Goal: Task Accomplishment & Management: Manage account settings

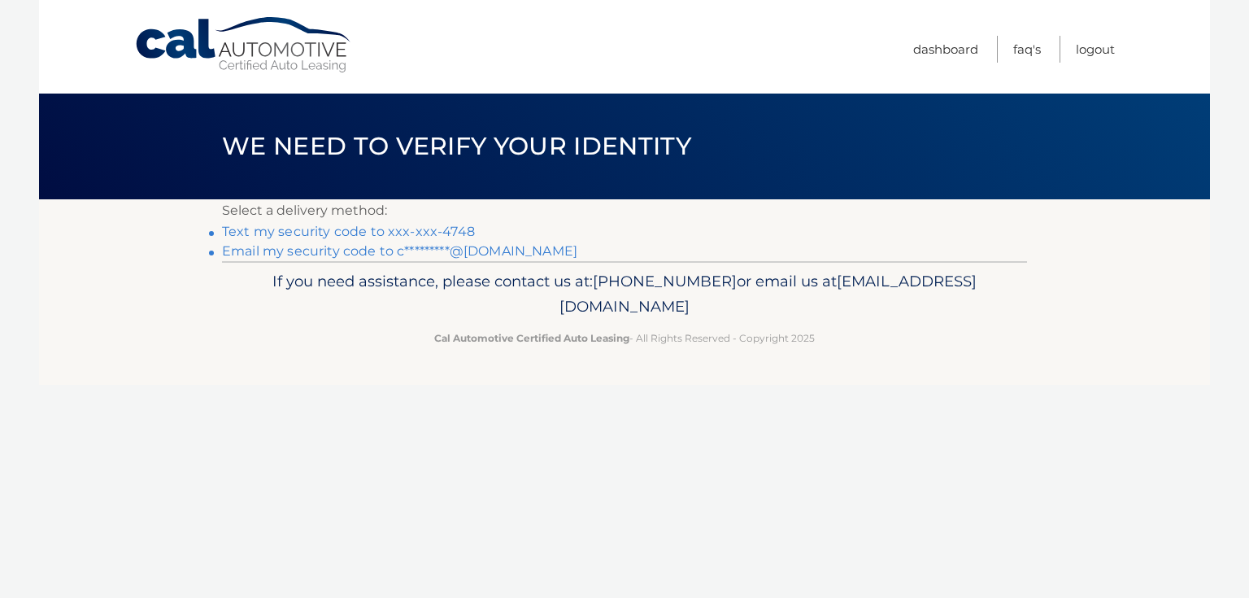
click at [303, 234] on link "Text my security code to xxx-xxx-4748" at bounding box center [348, 231] width 253 height 15
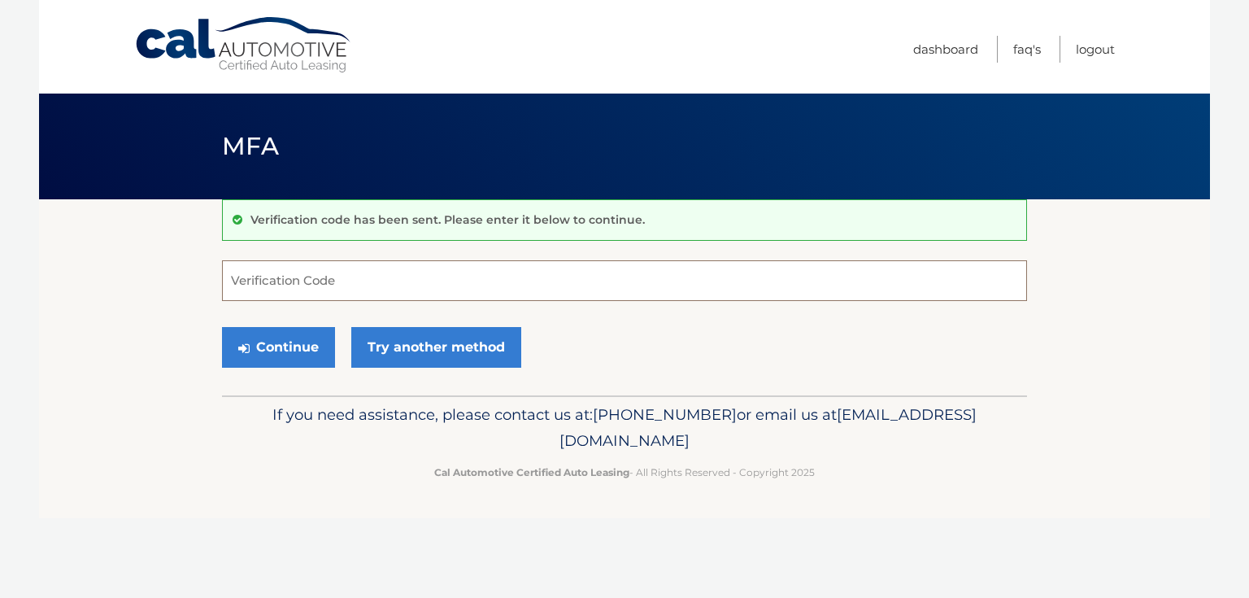
click at [322, 277] on input "Verification Code" at bounding box center [624, 280] width 805 height 41
type input "124971"
click at [289, 343] on button "Continue" at bounding box center [278, 347] width 113 height 41
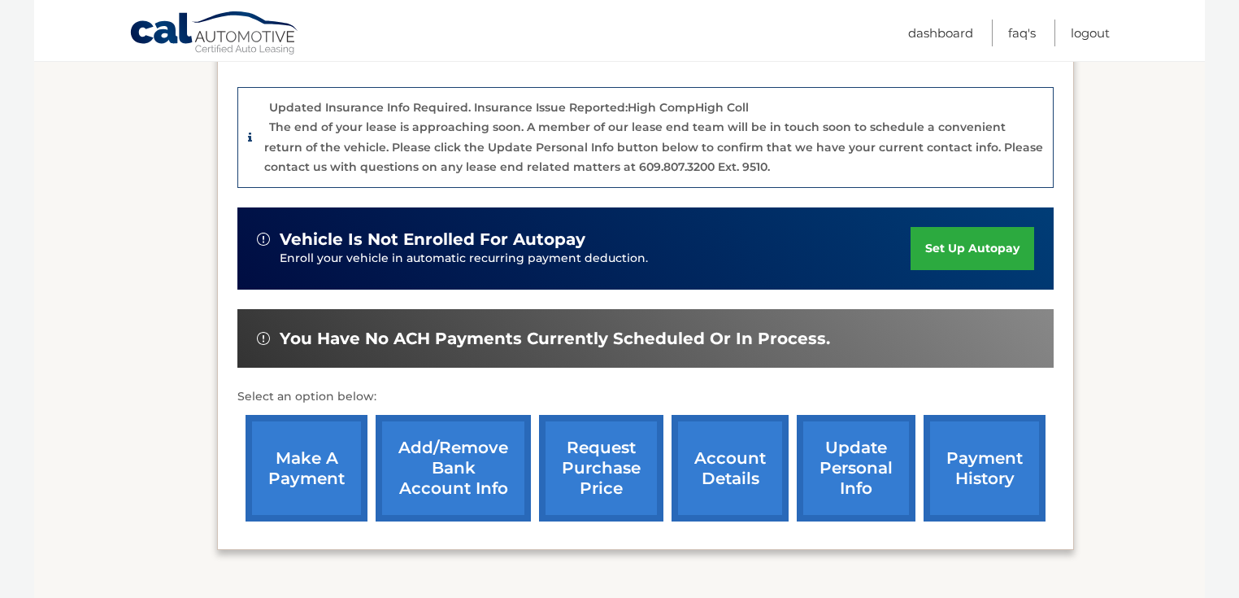
scroll to position [390, 0]
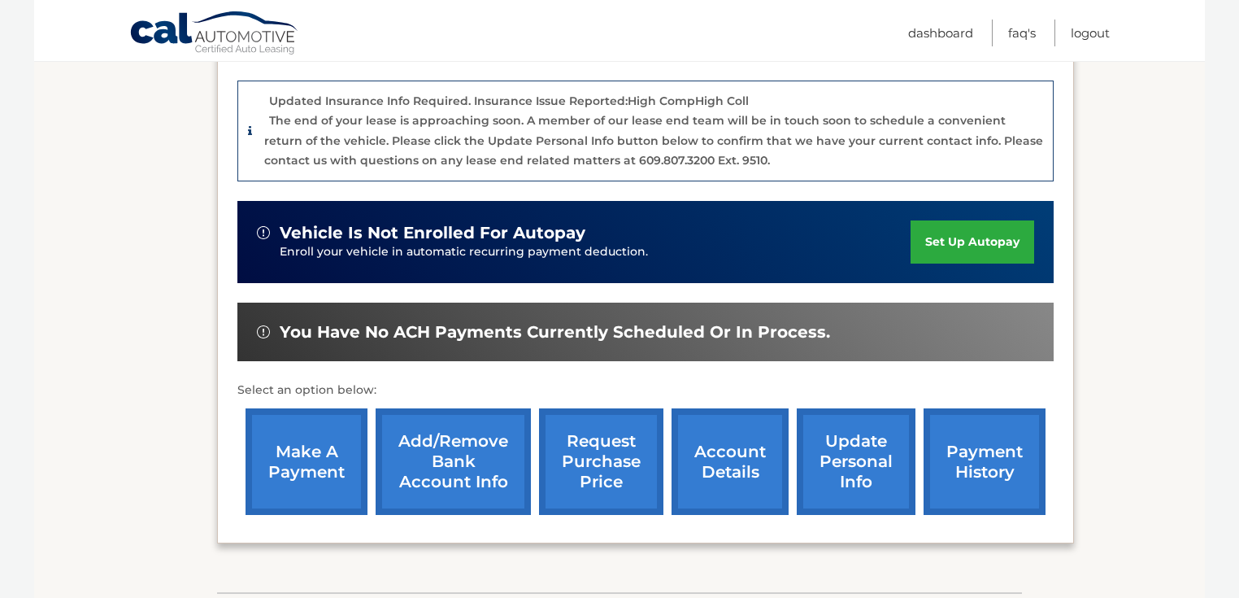
click at [325, 478] on link "make a payment" at bounding box center [307, 461] width 122 height 107
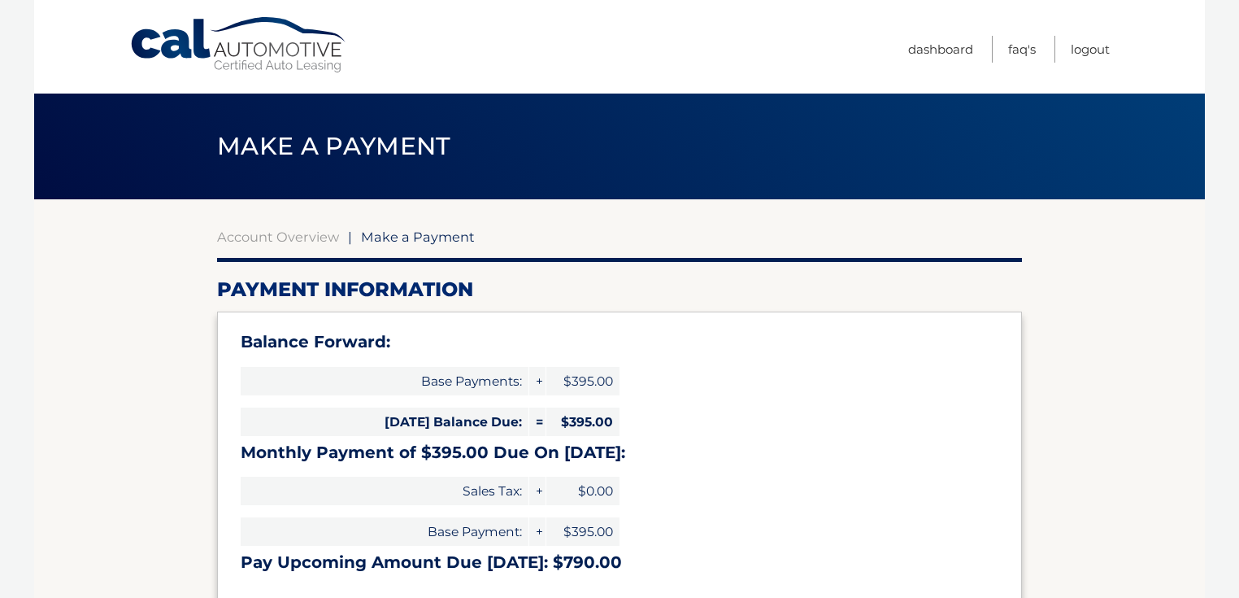
select select "MGY0NTNkMGItNDZkNy00NjcxLTgzZTEtYzE5NDAwNzM3ZjZi"
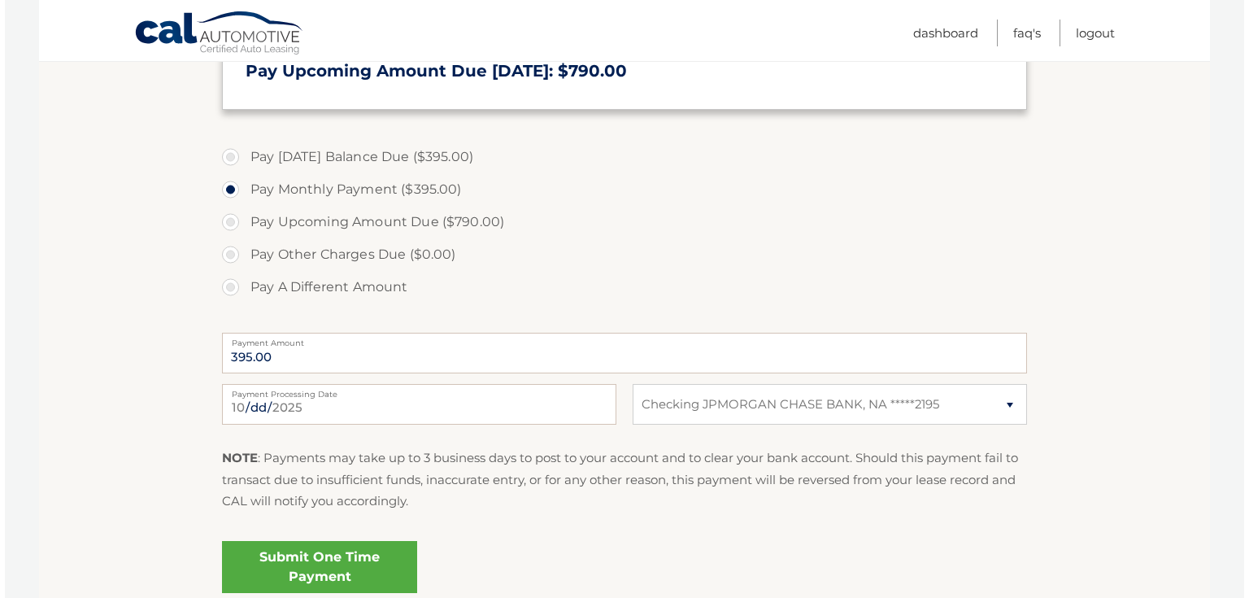
scroll to position [586, 0]
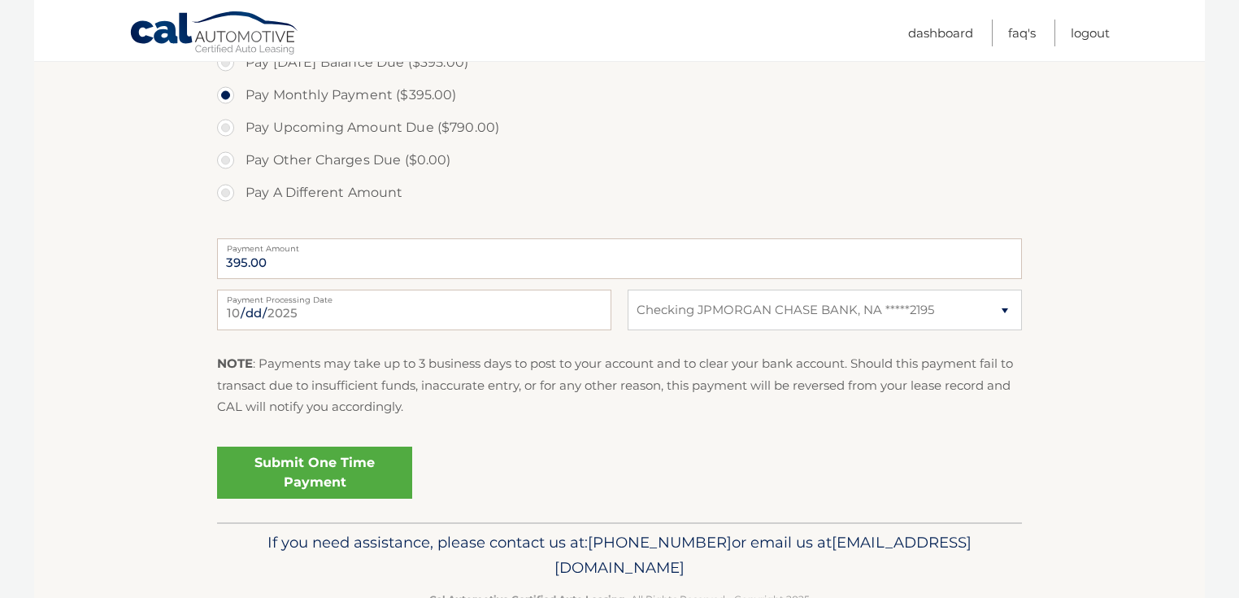
click at [316, 472] on link "Submit One Time Payment" at bounding box center [314, 472] width 195 height 52
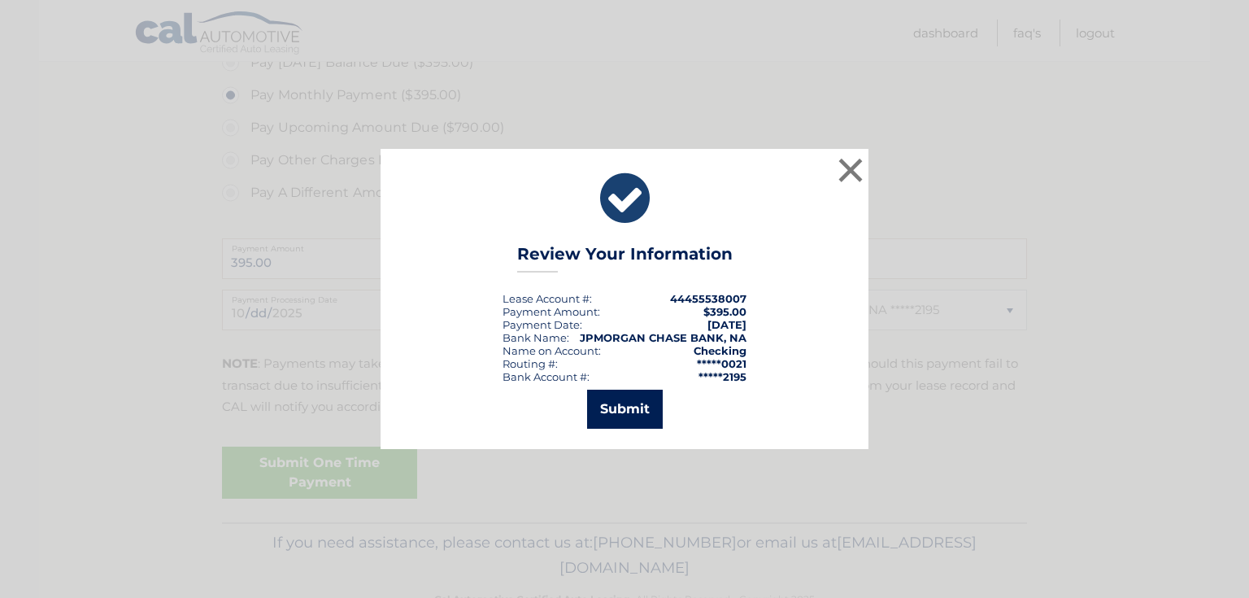
click at [630, 407] on button "Submit" at bounding box center [625, 409] width 76 height 39
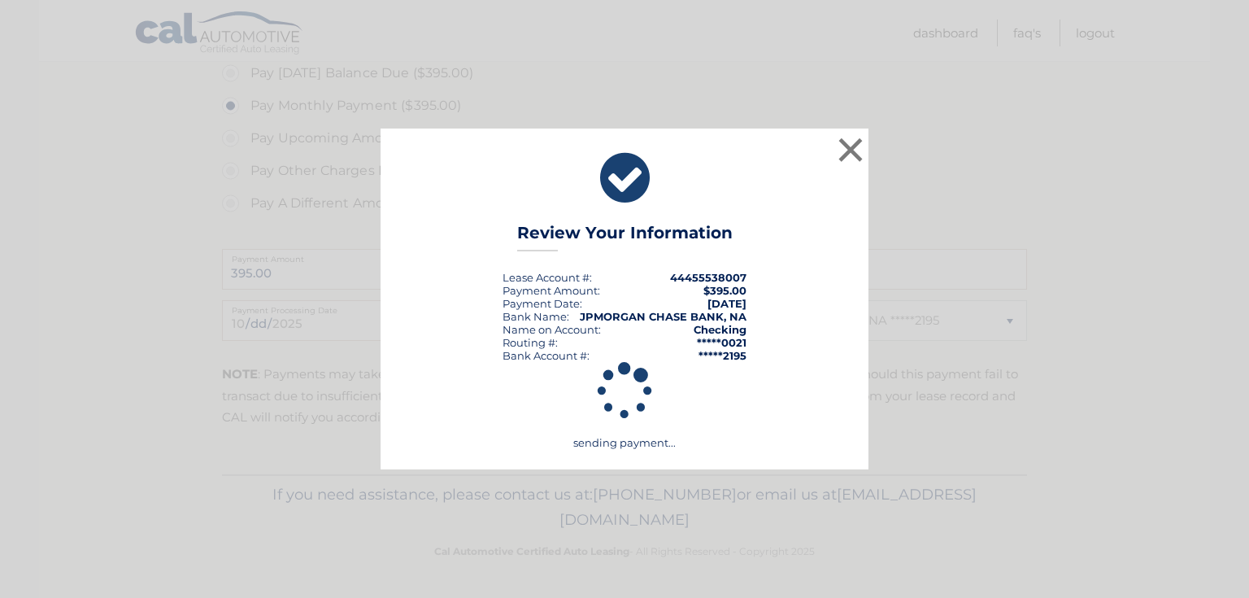
scroll to position [573, 0]
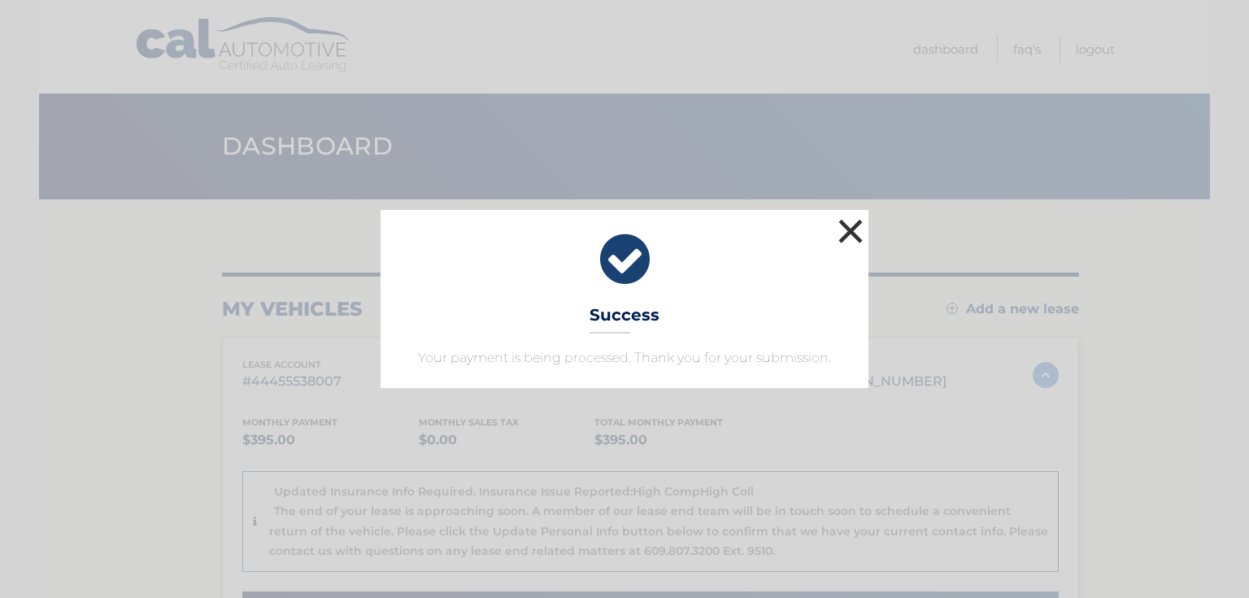
click at [855, 227] on button "×" at bounding box center [850, 231] width 33 height 33
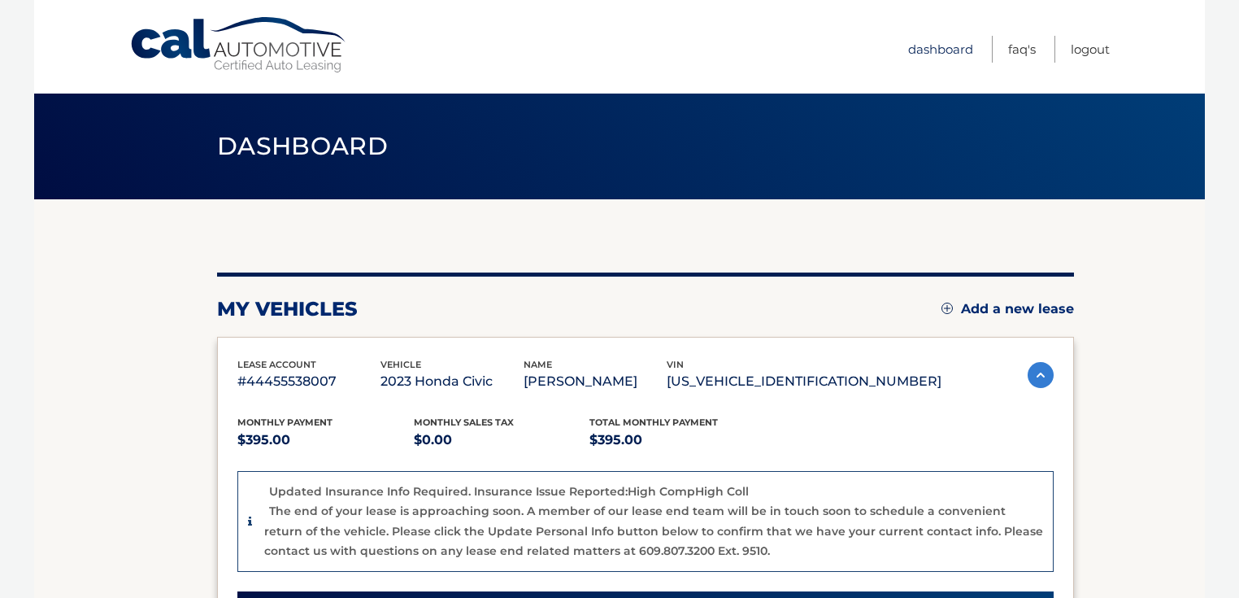
click at [939, 49] on link "Dashboard" at bounding box center [940, 49] width 65 height 27
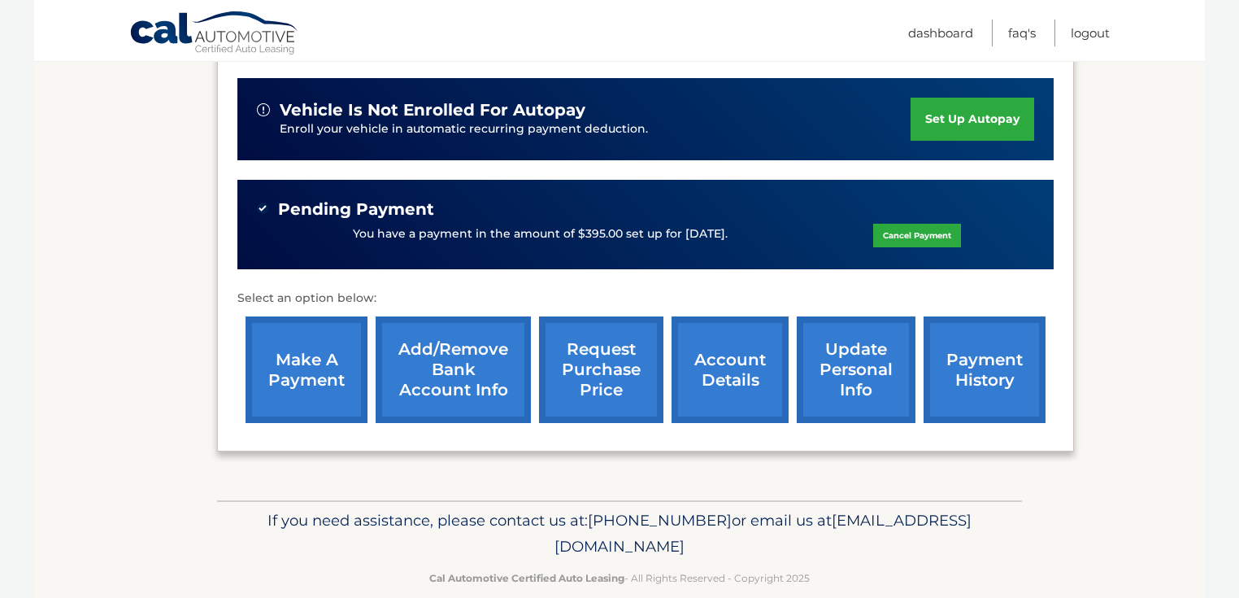
scroll to position [560, 0]
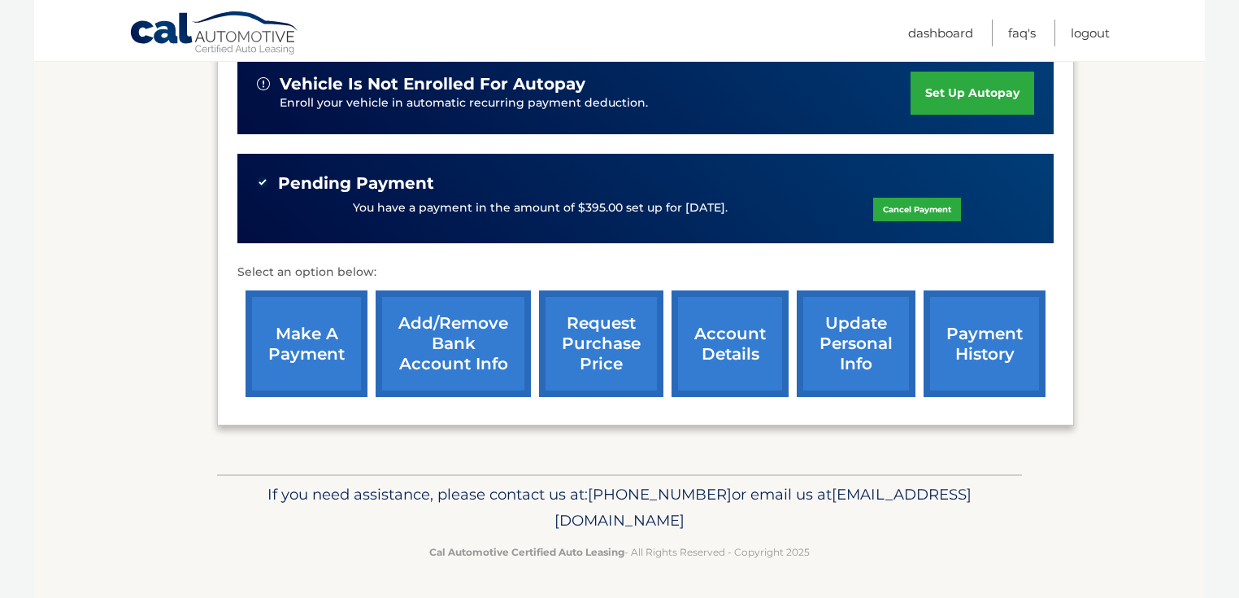
click at [972, 338] on link "payment history" at bounding box center [985, 343] width 122 height 107
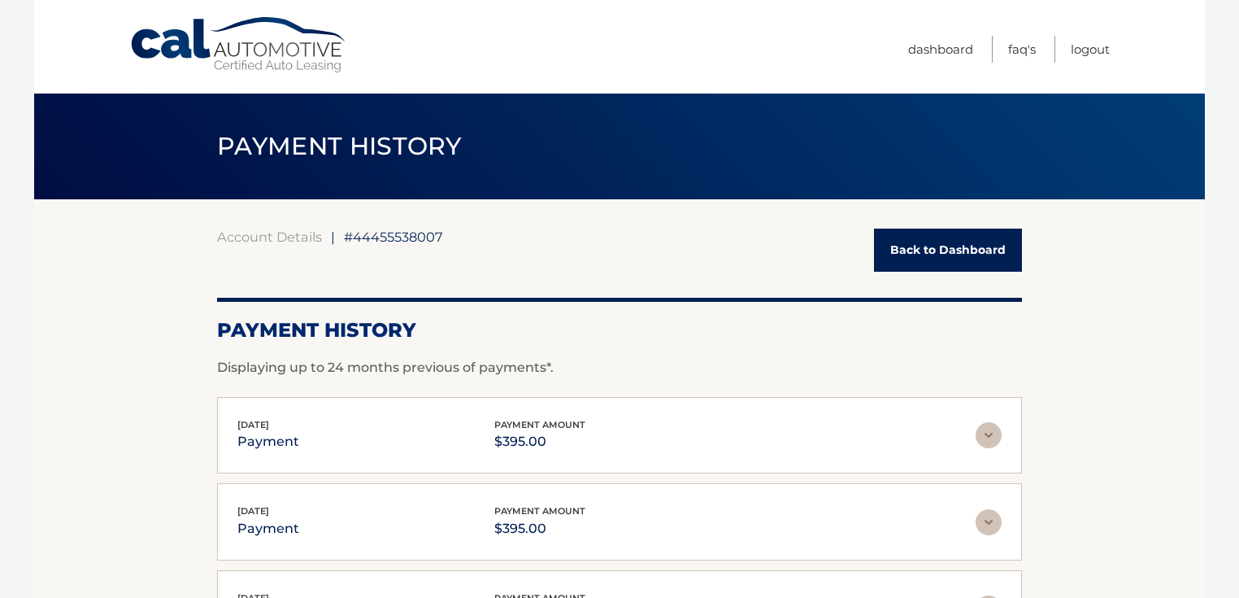
click at [912, 257] on link "Back to Dashboard" at bounding box center [948, 250] width 148 height 43
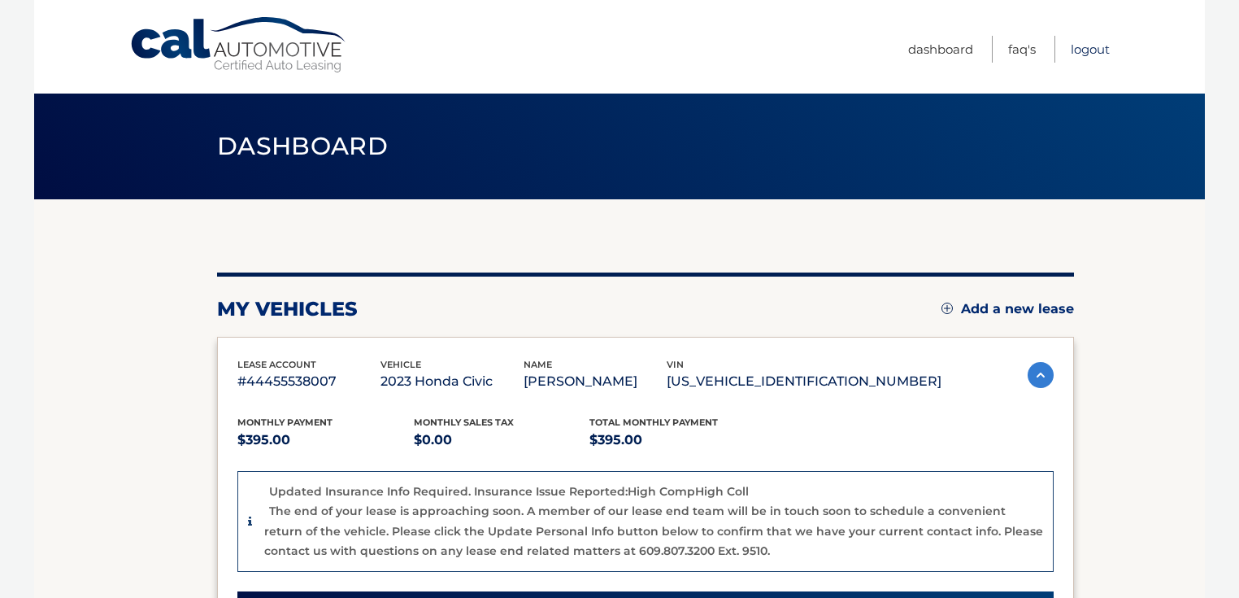
click at [1096, 49] on link "Logout" at bounding box center [1090, 49] width 39 height 27
